Goal: Communication & Community: Participate in discussion

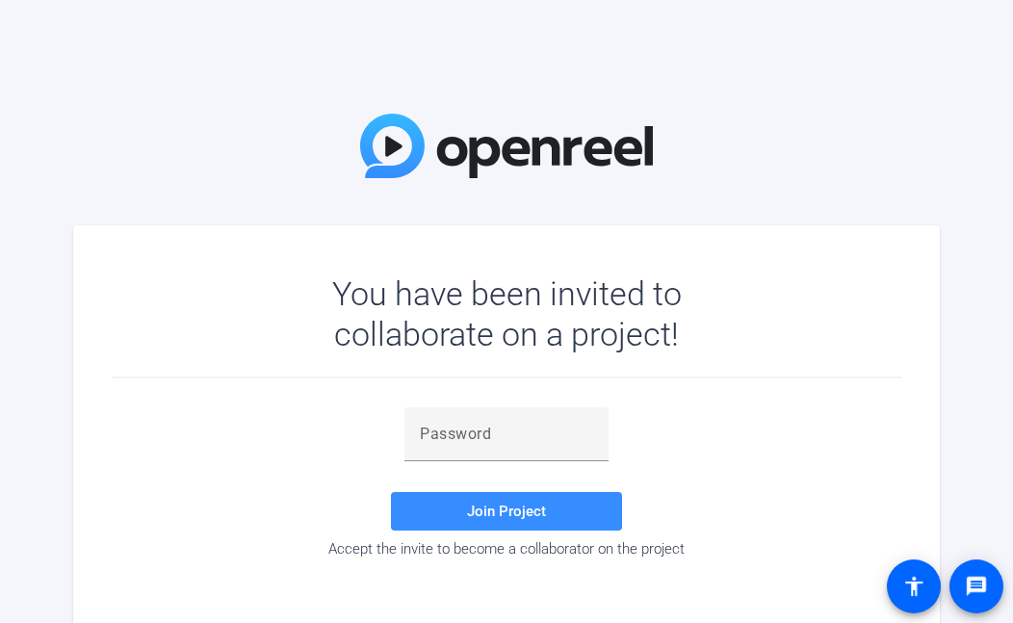
click at [672, 615] on mat-card "You have been invited to collaborate on a project! Join Project Accept the invi…" at bounding box center [506, 431] width 867 height 413
click at [553, 430] on input "text" at bounding box center [506, 434] width 173 height 23
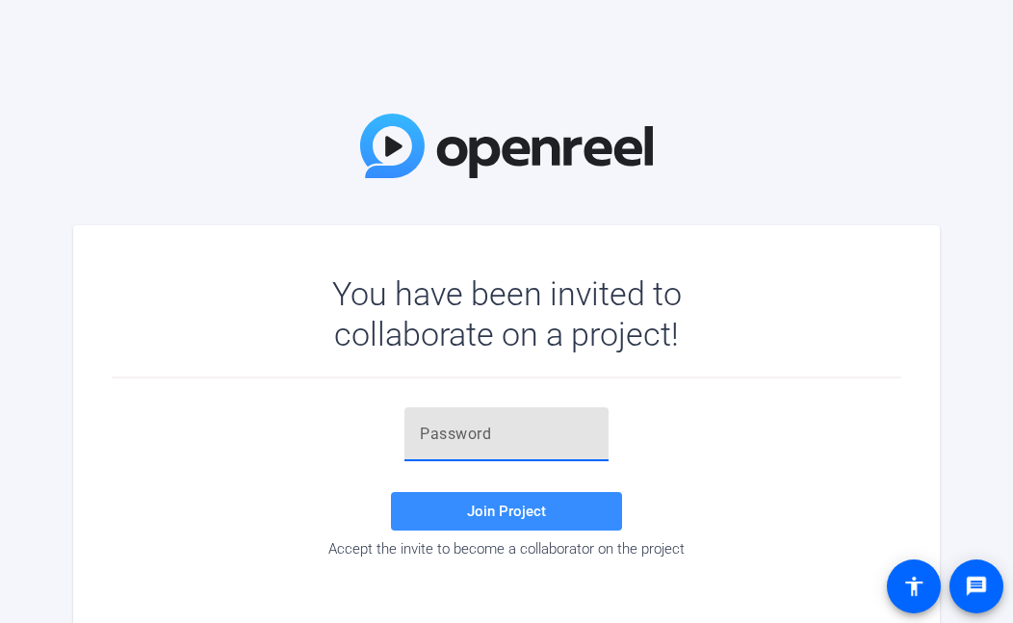
paste input "]P[(^@"
type input "]P[(^@"
click at [544, 517] on span "Join Project" at bounding box center [506, 511] width 79 height 17
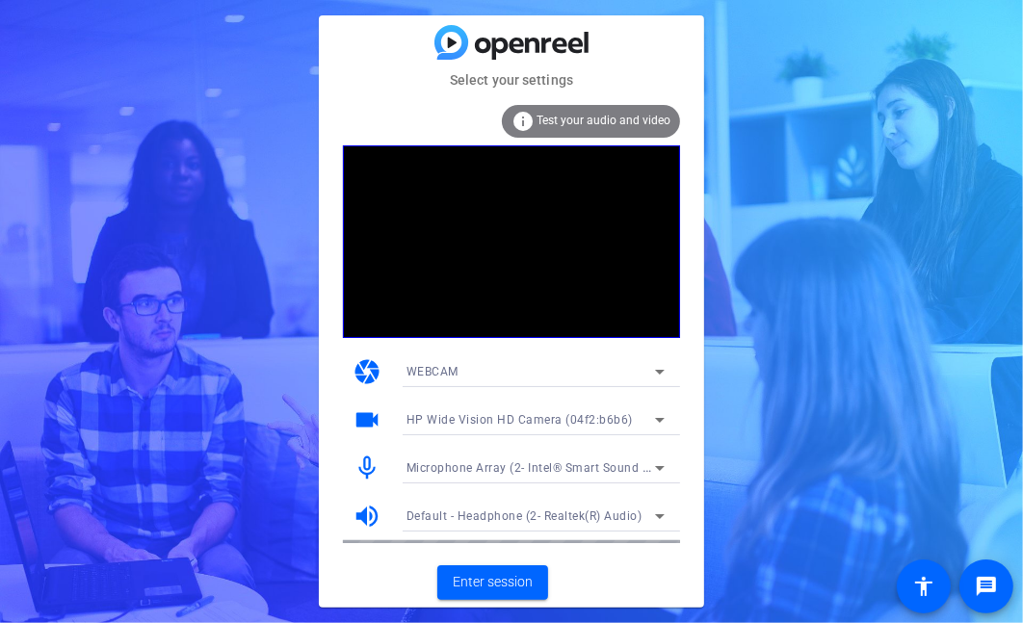
click at [344, 87] on mat-card-subtitle "Select your settings" at bounding box center [511, 79] width 385 height 21
click at [469, 587] on span "Enter session" at bounding box center [493, 582] width 80 height 20
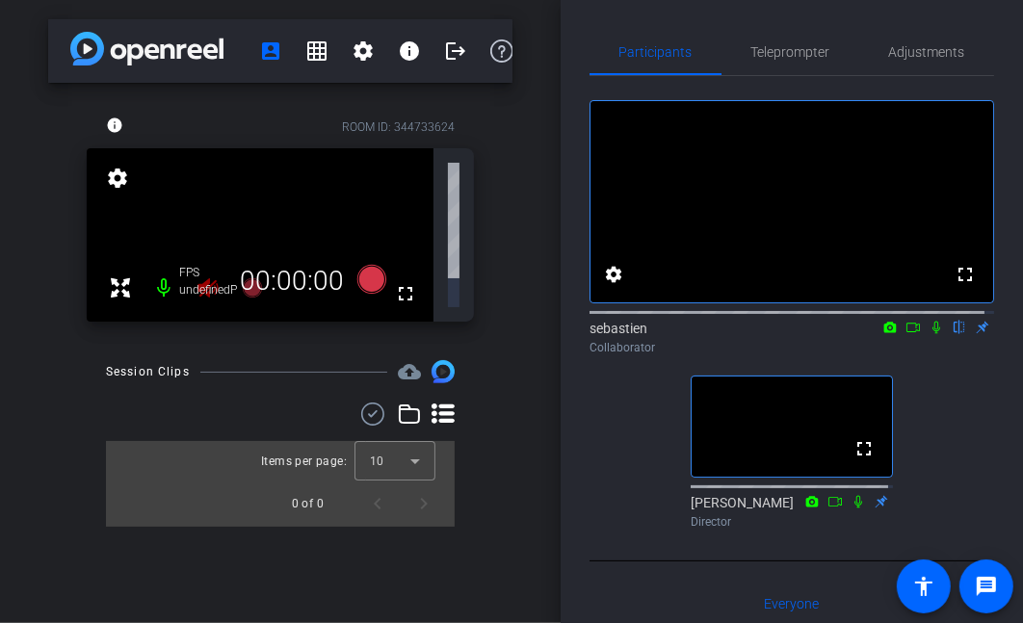
click at [929, 334] on icon at bounding box center [936, 327] width 15 height 13
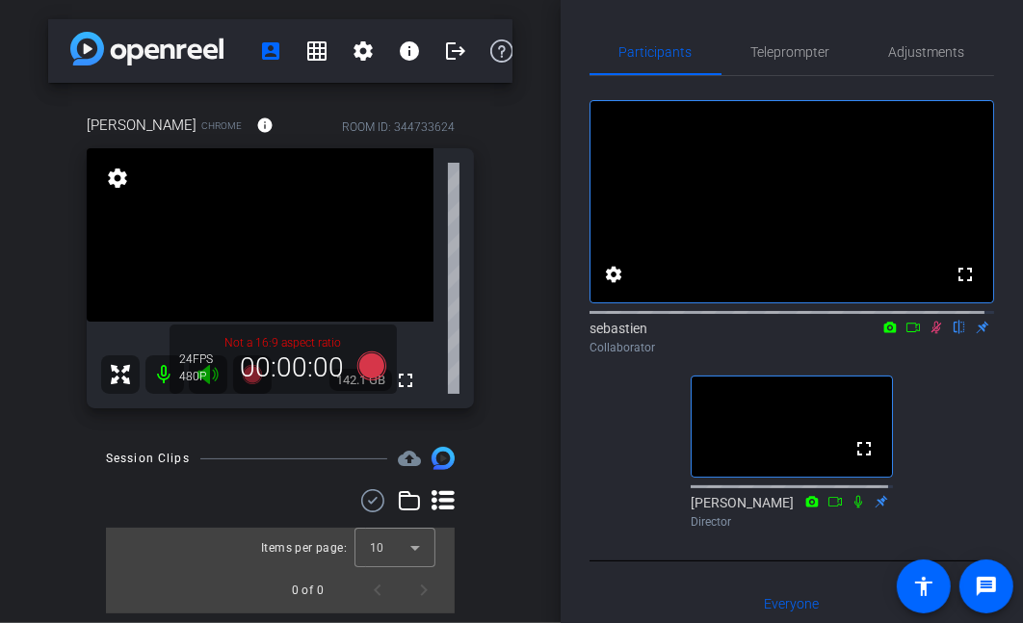
click at [67, 551] on div "Session Clips cloud_upload Items per page: 10 0 of 0" at bounding box center [280, 530] width 464 height 167
click at [59, 550] on div "Session Clips cloud_upload Items per page: 10 0 of 0" at bounding box center [280, 530] width 464 height 167
click at [930, 334] on icon at bounding box center [936, 327] width 15 height 13
click at [41, 528] on div "SNMMI [PERSON_NAME] account_box grid_on settings info logout [PERSON_NAME] Chro…" at bounding box center [280, 311] width 561 height 623
click at [927, 52] on span "Adjustments" at bounding box center [927, 51] width 76 height 13
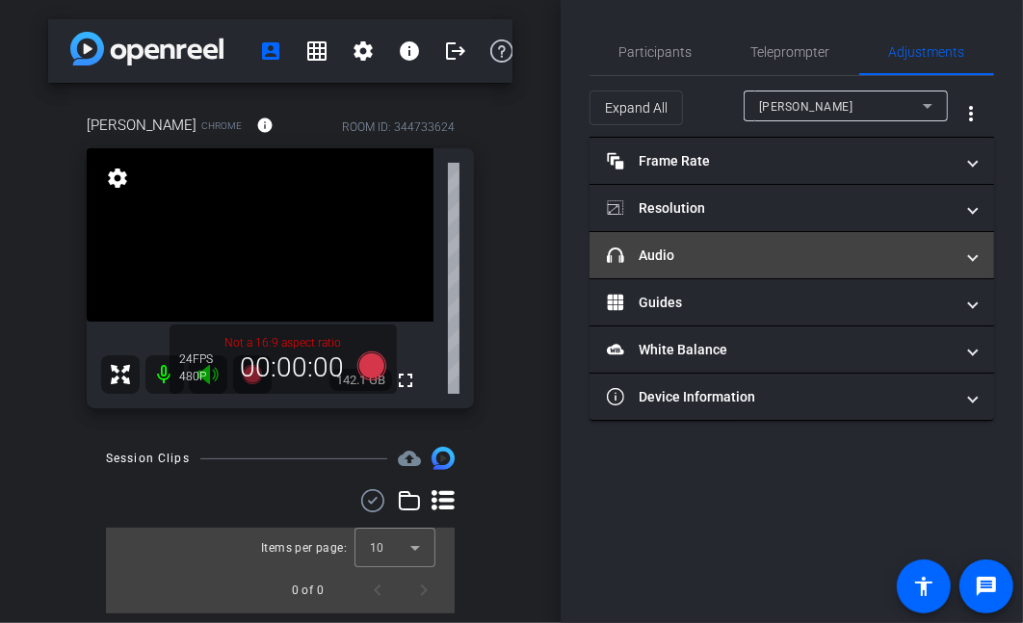
click at [963, 249] on span "headphone icon Audio" at bounding box center [788, 256] width 362 height 20
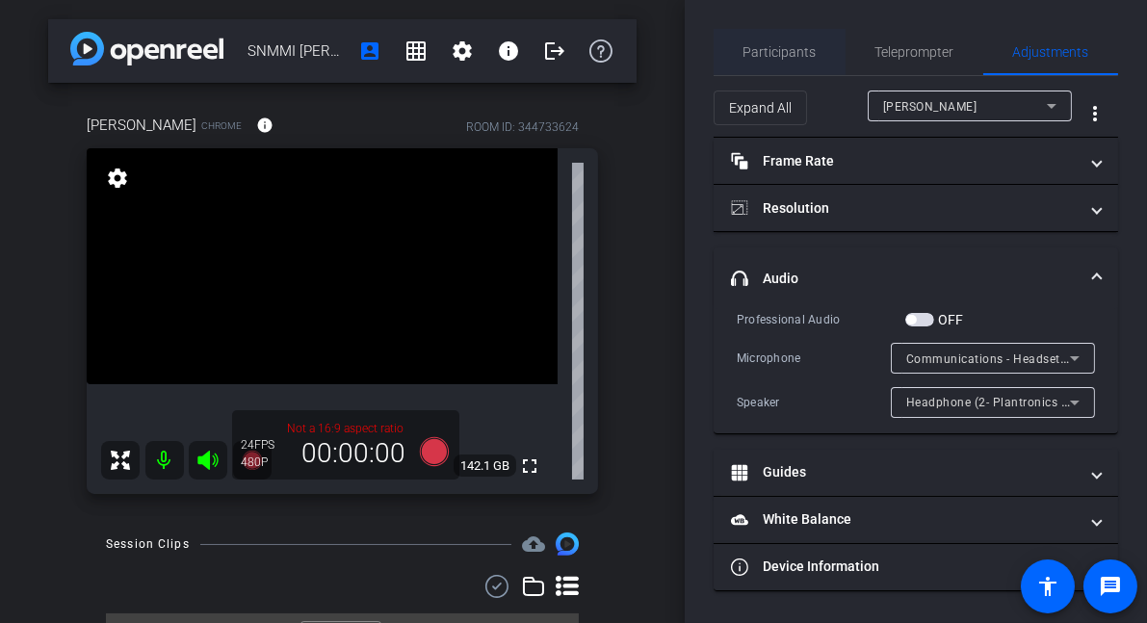
click at [772, 53] on span "Participants" at bounding box center [780, 51] width 73 height 13
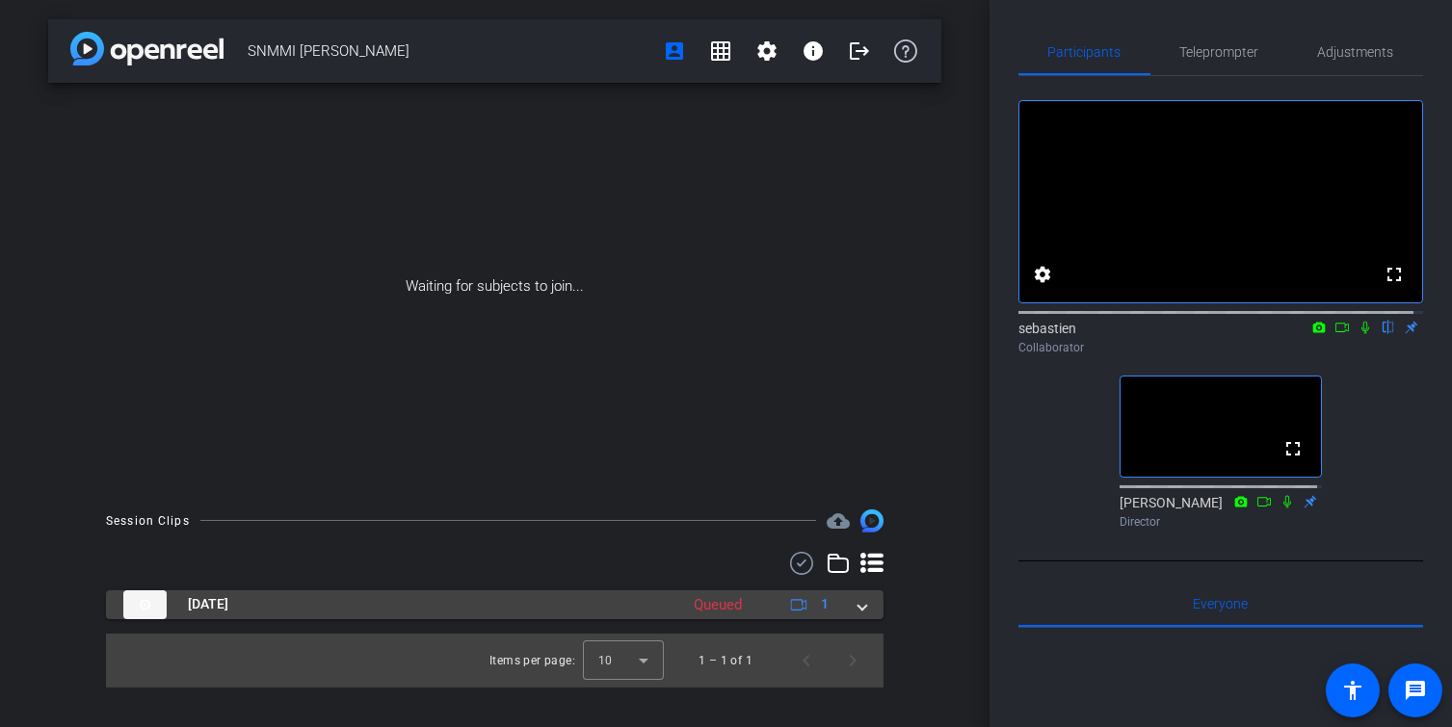
click at [863, 607] on span at bounding box center [862, 604] width 8 height 20
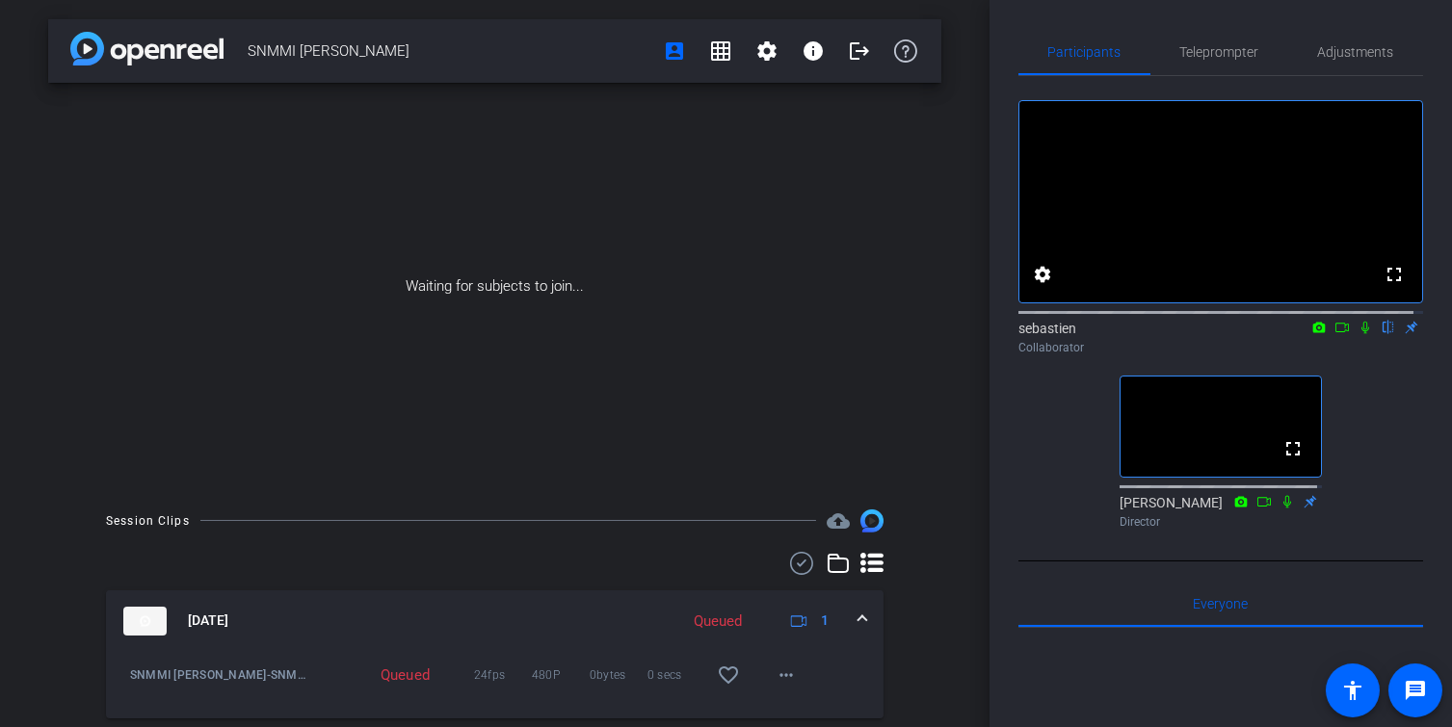
click at [858, 616] on span at bounding box center [862, 621] width 8 height 20
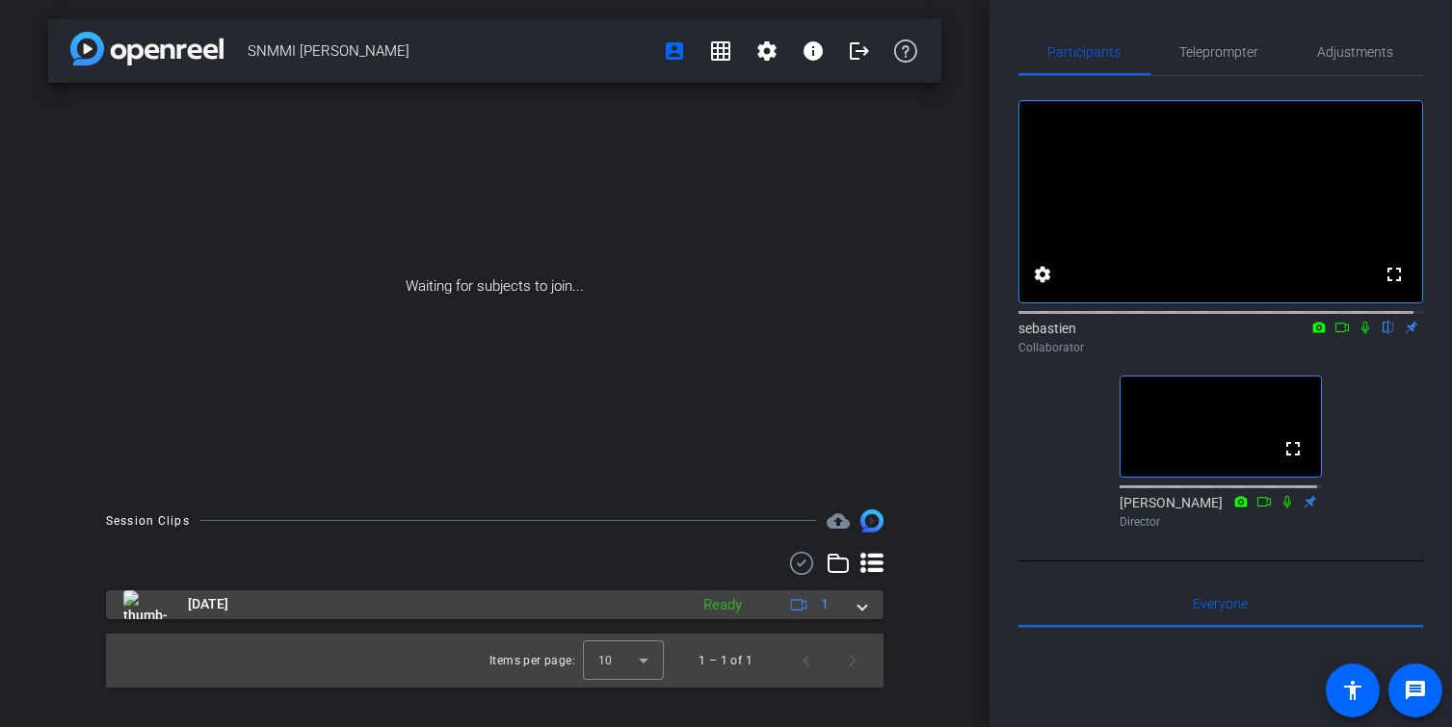
click at [864, 609] on span at bounding box center [862, 604] width 8 height 20
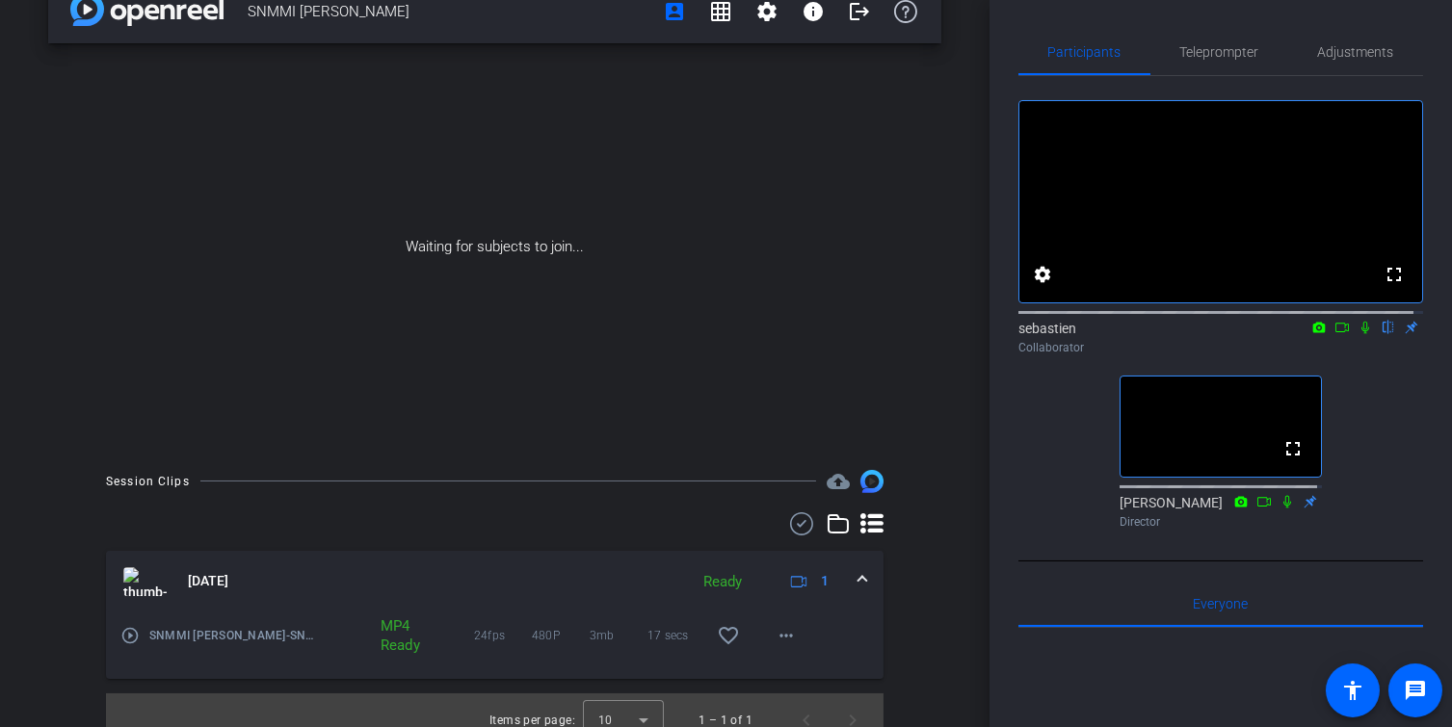
scroll to position [59, 0]
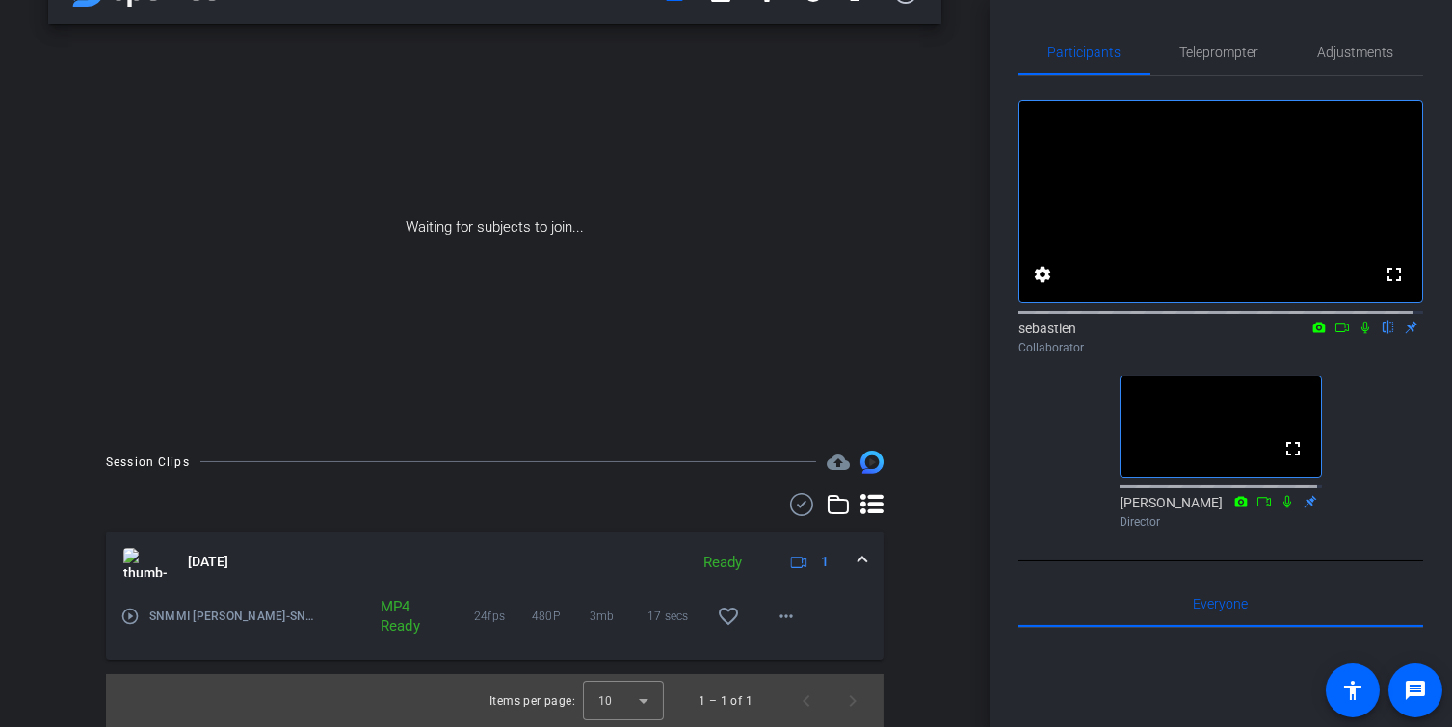
click at [1012, 334] on icon at bounding box center [1364, 327] width 15 height 13
click at [128, 614] on mat-icon "play_circle_outline" at bounding box center [129, 616] width 19 height 19
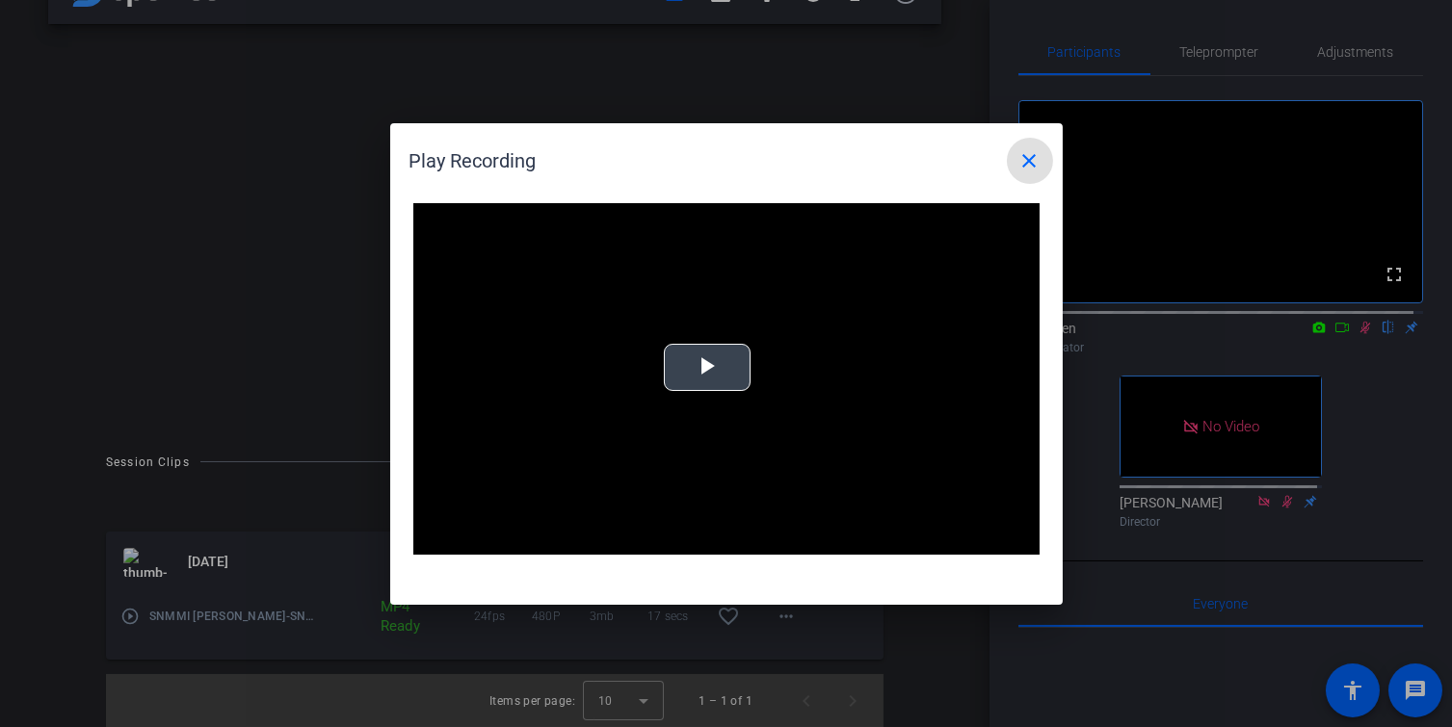
click at [707, 367] on span "Video Player" at bounding box center [707, 367] width 0 height 0
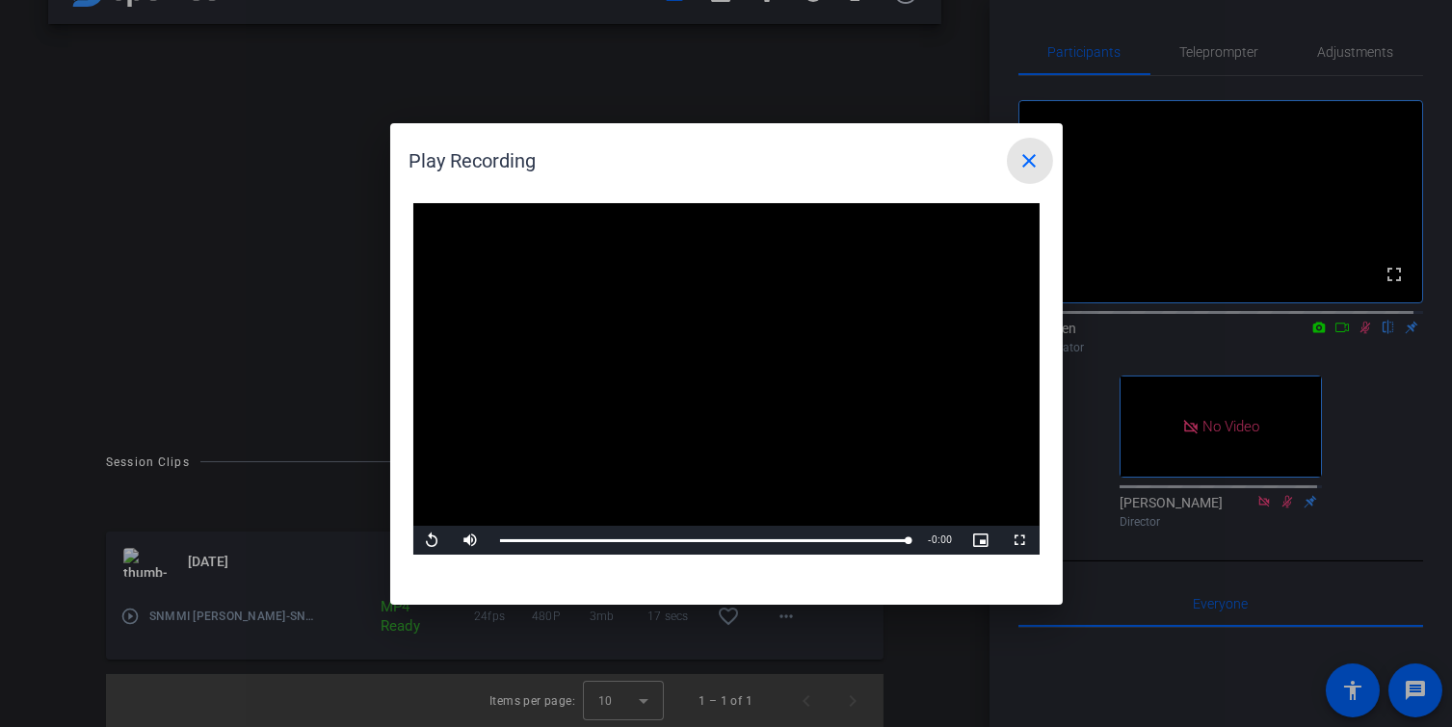
drag, startPoint x: 1026, startPoint y: 143, endPoint x: 1033, endPoint y: 151, distance: 11.0
click at [1012, 144] on span at bounding box center [1030, 161] width 46 height 46
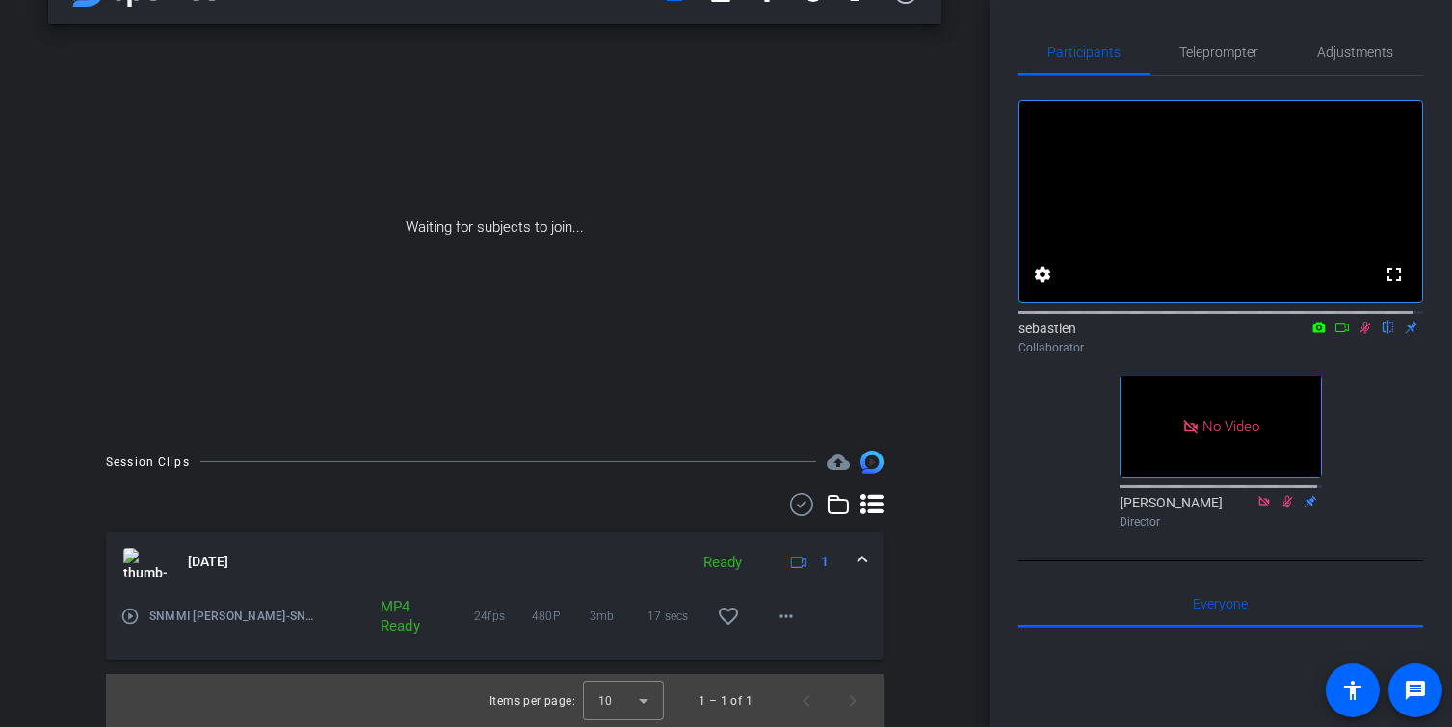
click at [1012, 334] on icon at bounding box center [1364, 327] width 15 height 13
